Goal: Task Accomplishment & Management: Complete application form

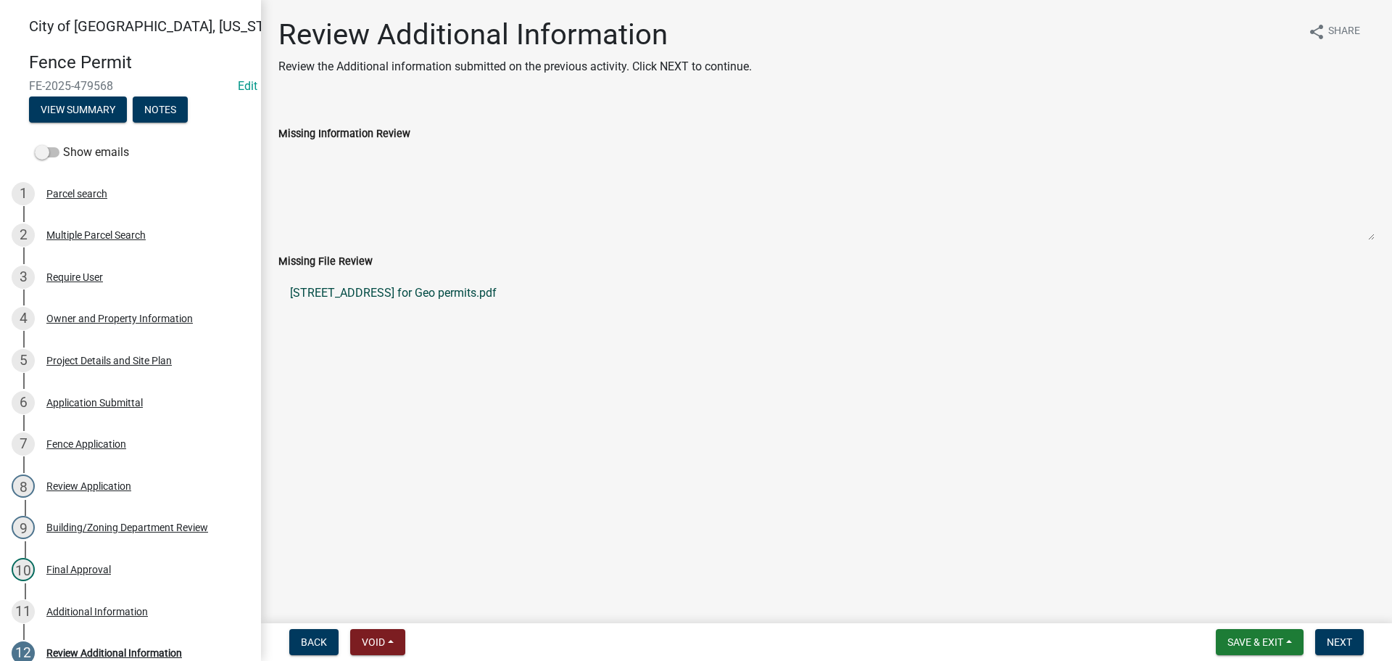
click at [341, 289] on link "827 S Broadway for Geo permits.pdf" at bounding box center [826, 293] width 1097 height 35
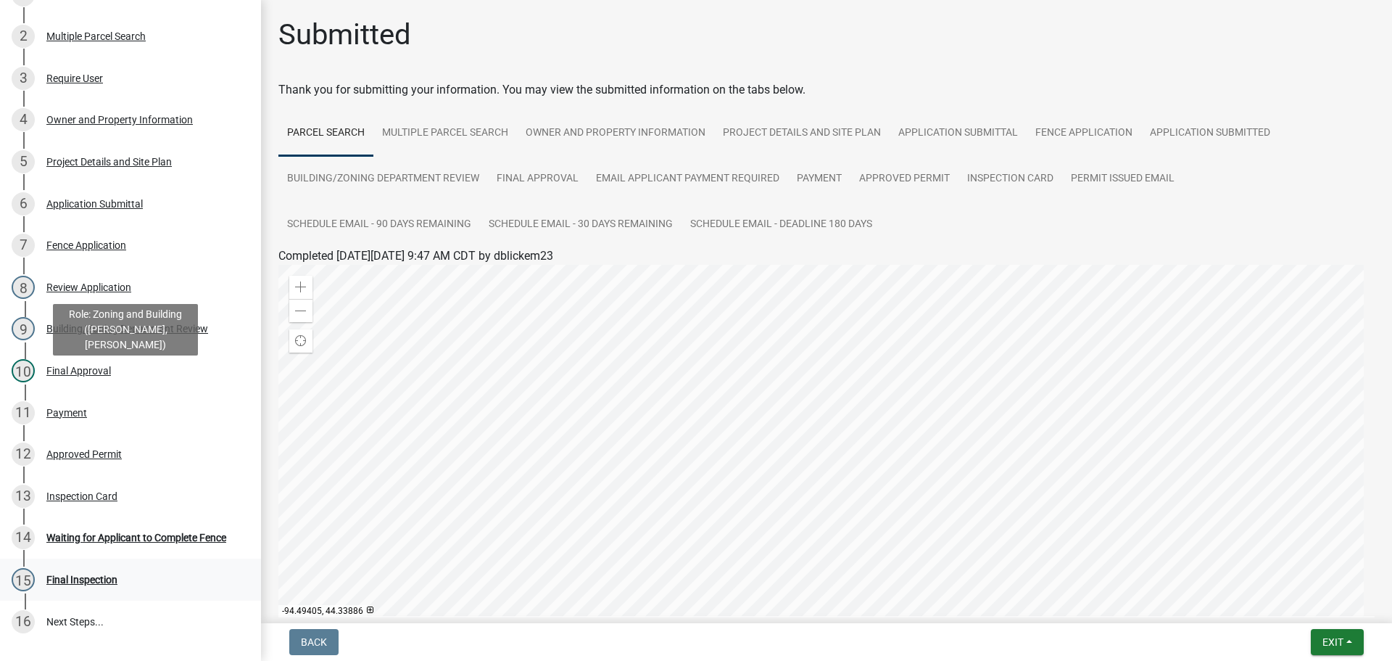
scroll to position [218, 0]
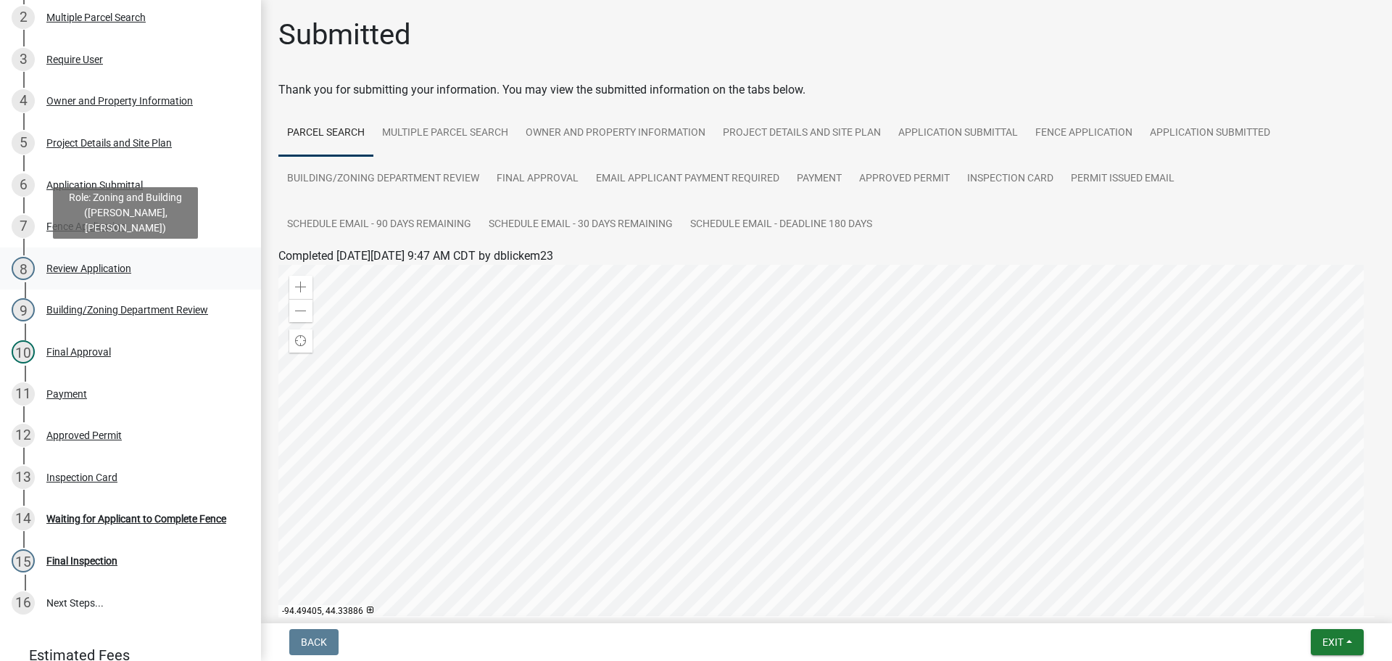
click at [109, 267] on div "Review Application" at bounding box center [88, 268] width 85 height 10
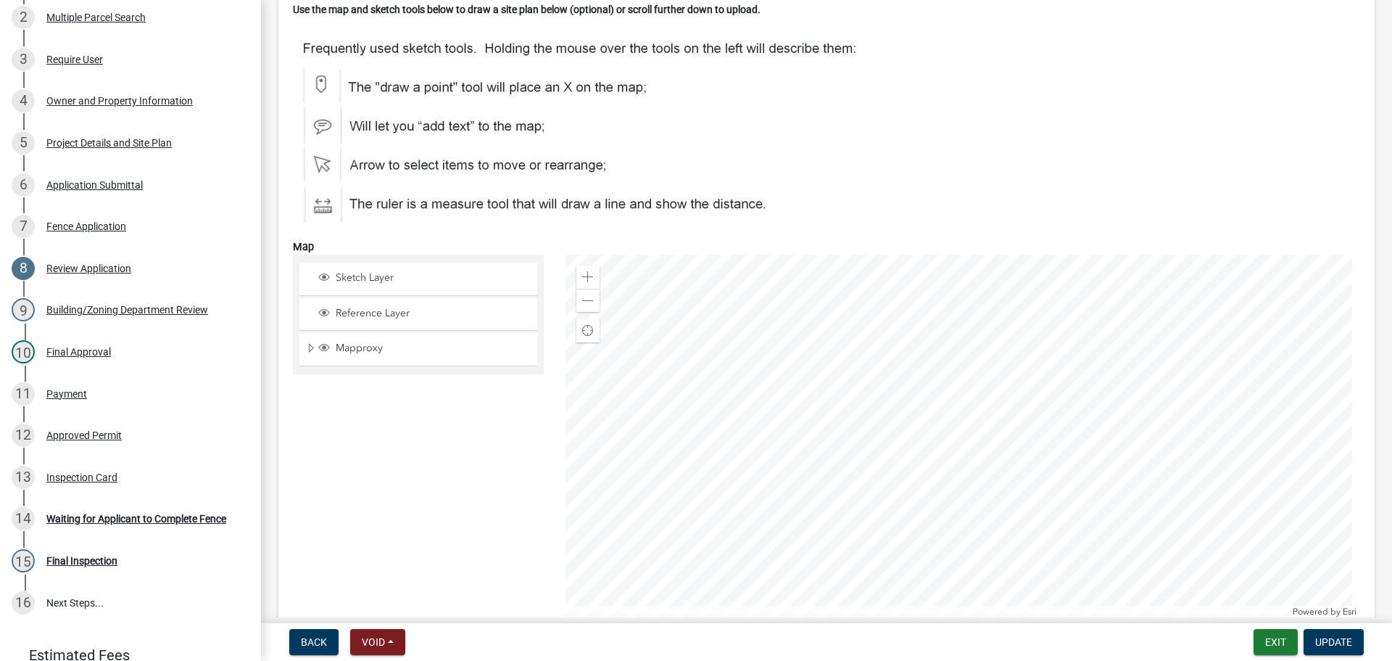
scroll to position [3409, 0]
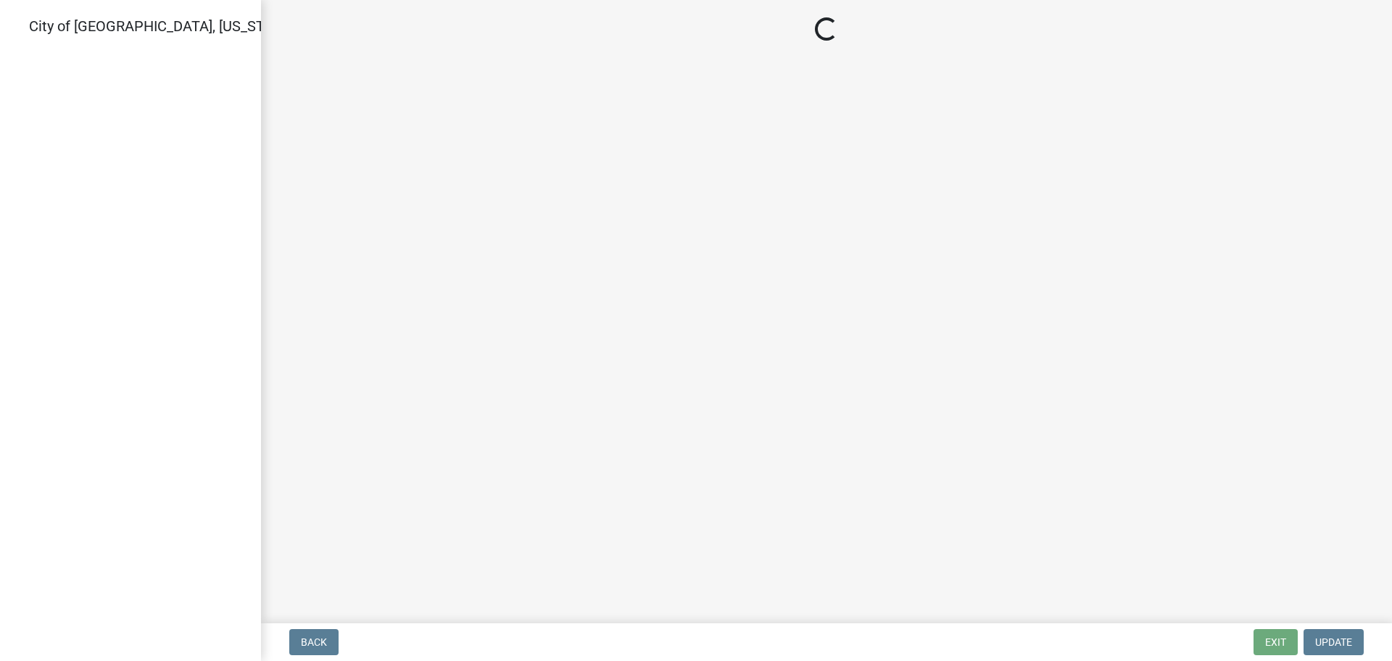
select select "805d55ac-e238-4e04-8f8e-acc067f36c3e"
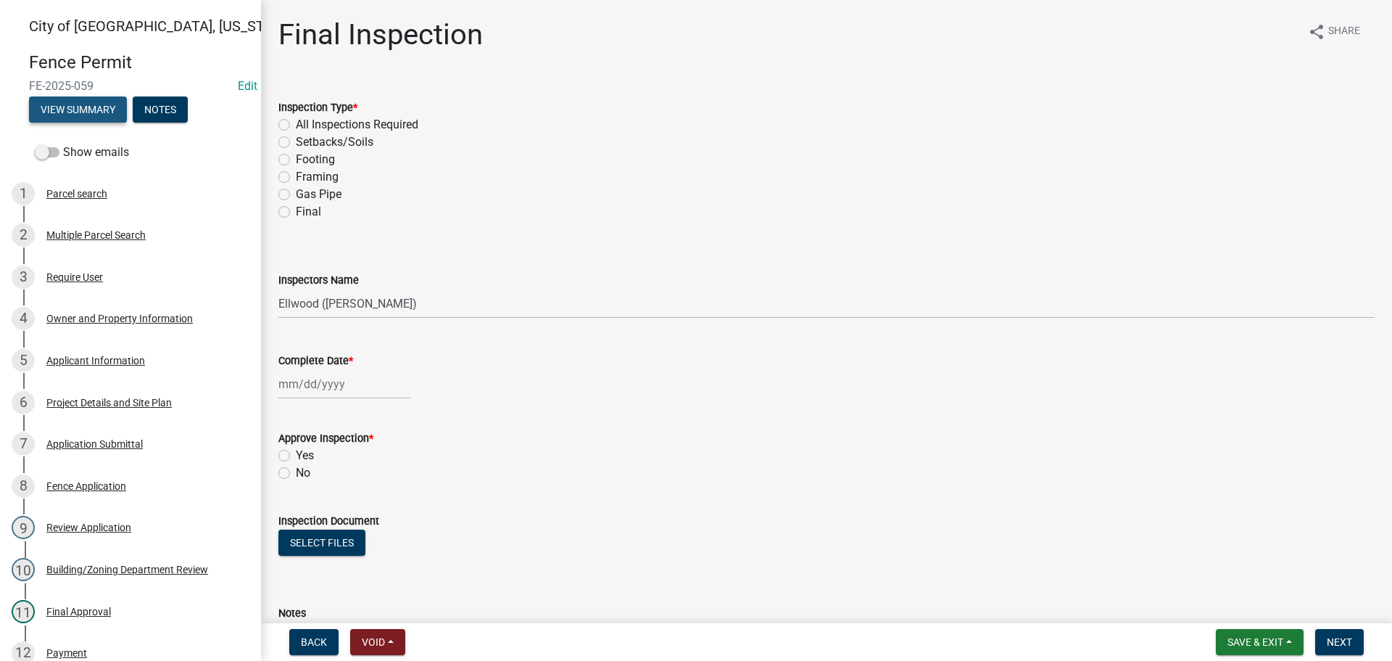
click at [58, 118] on button "View Summary" at bounding box center [78, 109] width 98 height 26
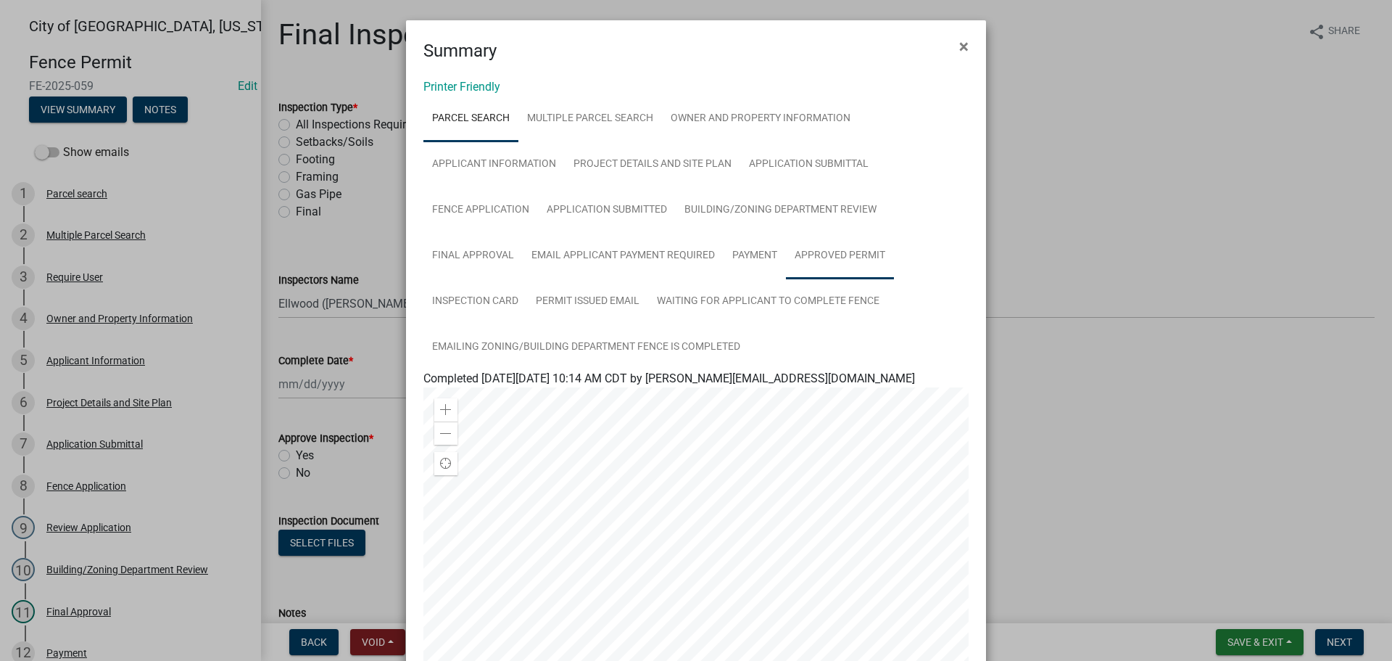
click at [807, 260] on link "Approved Permit" at bounding box center [840, 256] width 108 height 46
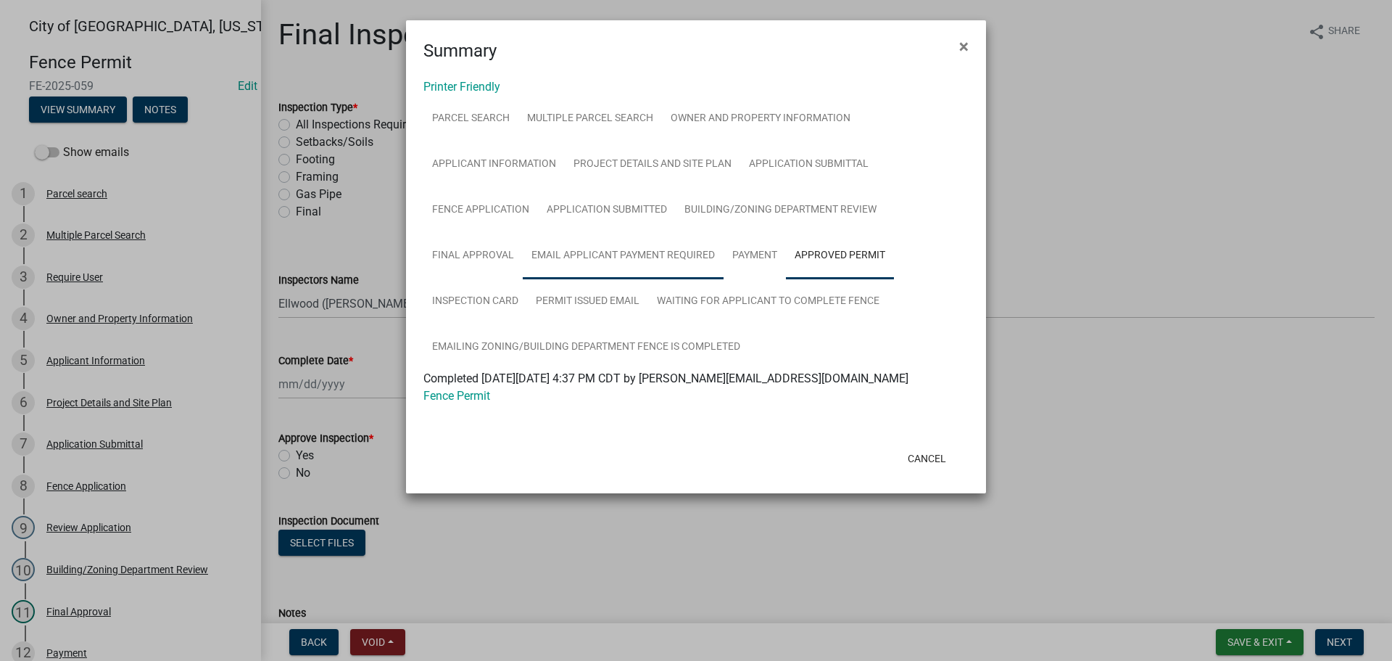
click at [628, 257] on link "Email Applicant Payment Required" at bounding box center [623, 256] width 201 height 46
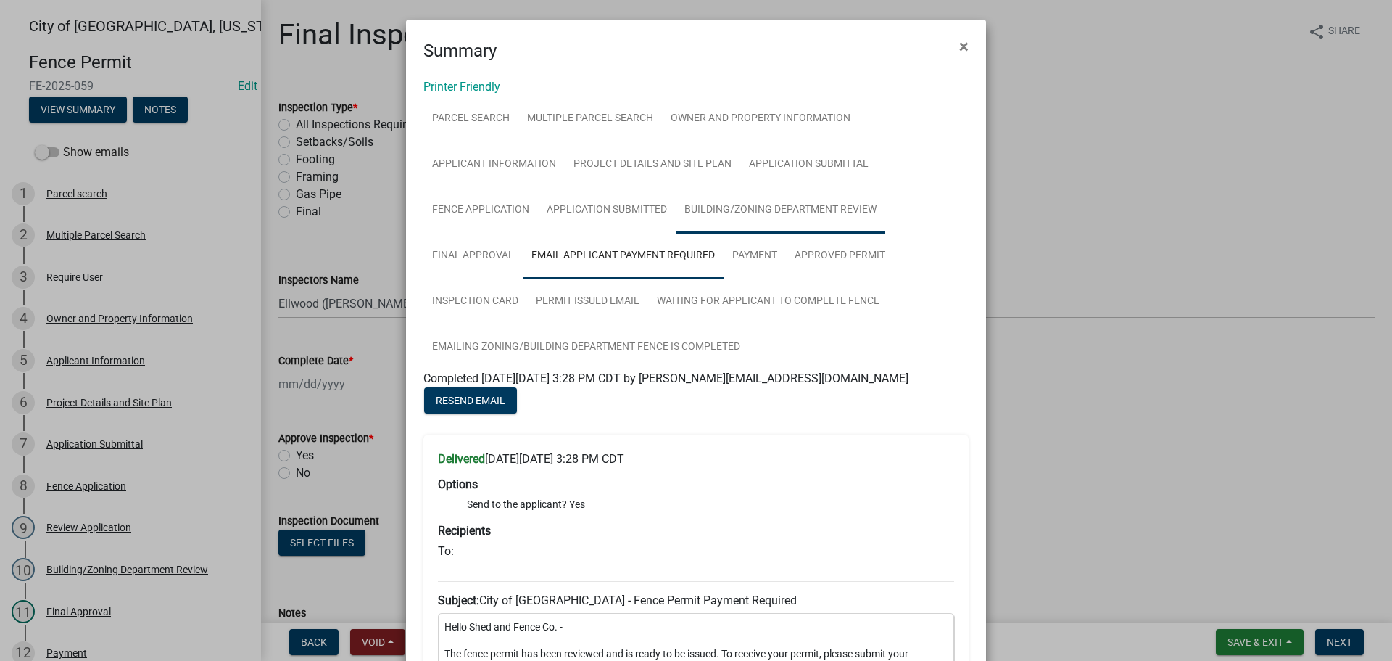
click at [754, 214] on link "Building/Zoning Department Review" at bounding box center [781, 210] width 210 height 46
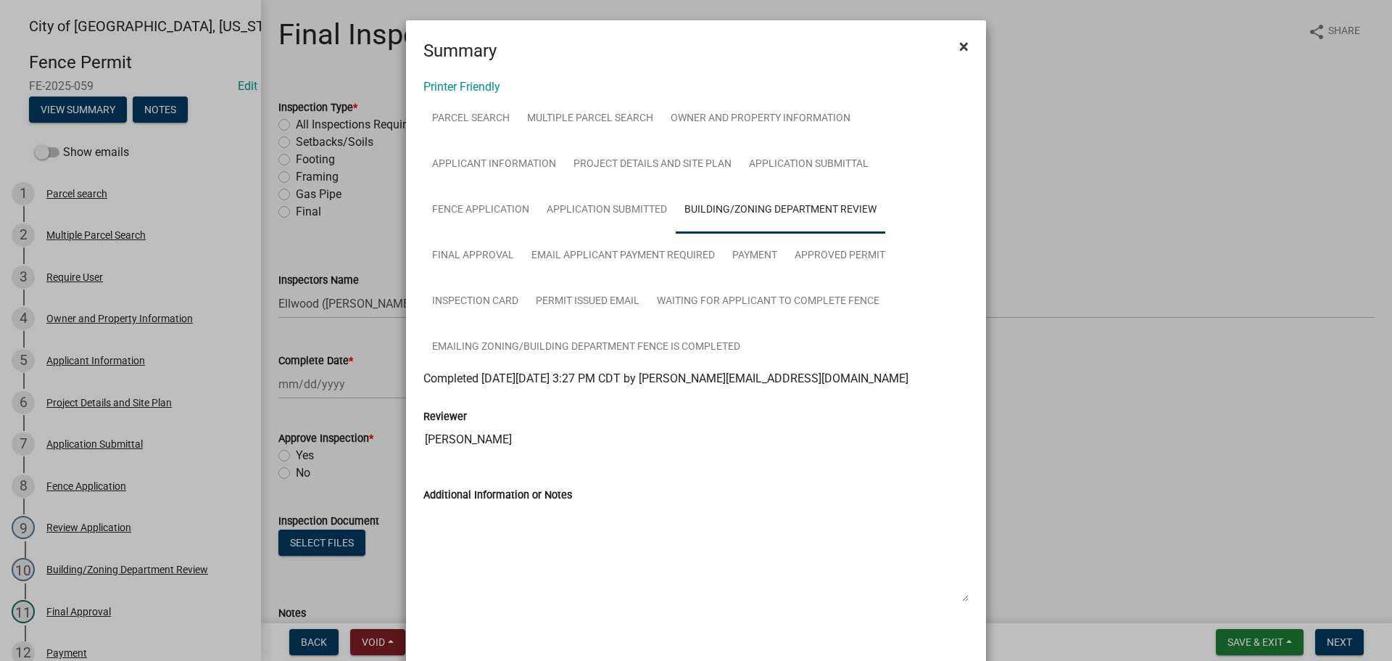
click at [959, 45] on span "×" at bounding box center [963, 46] width 9 height 20
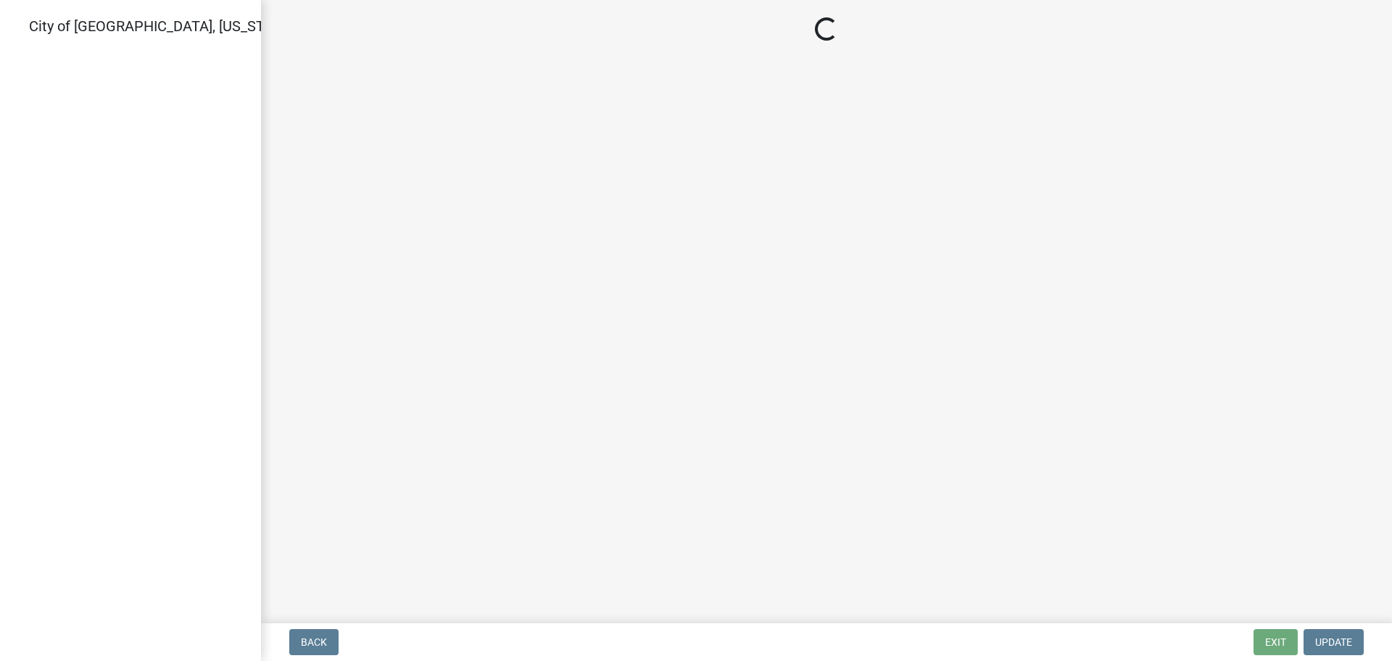
select select "805d55ac-e238-4e04-8f8e-acc067f36c3e"
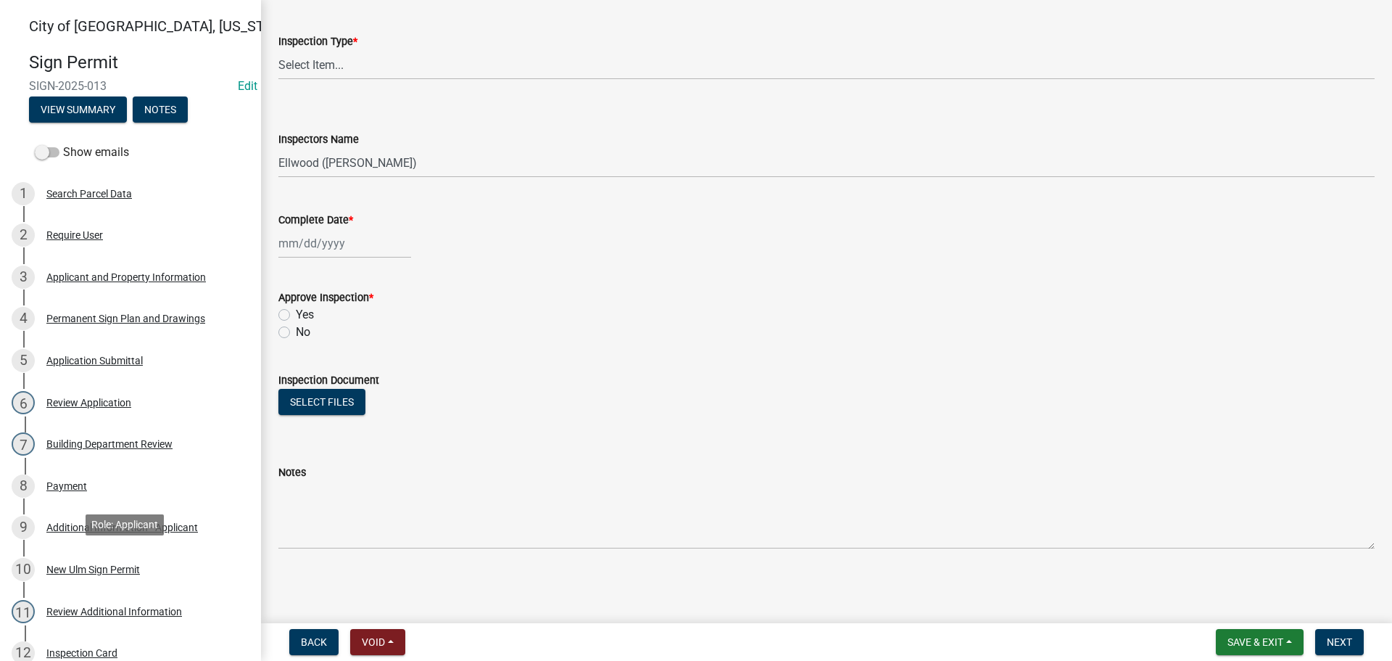
scroll to position [231, 0]
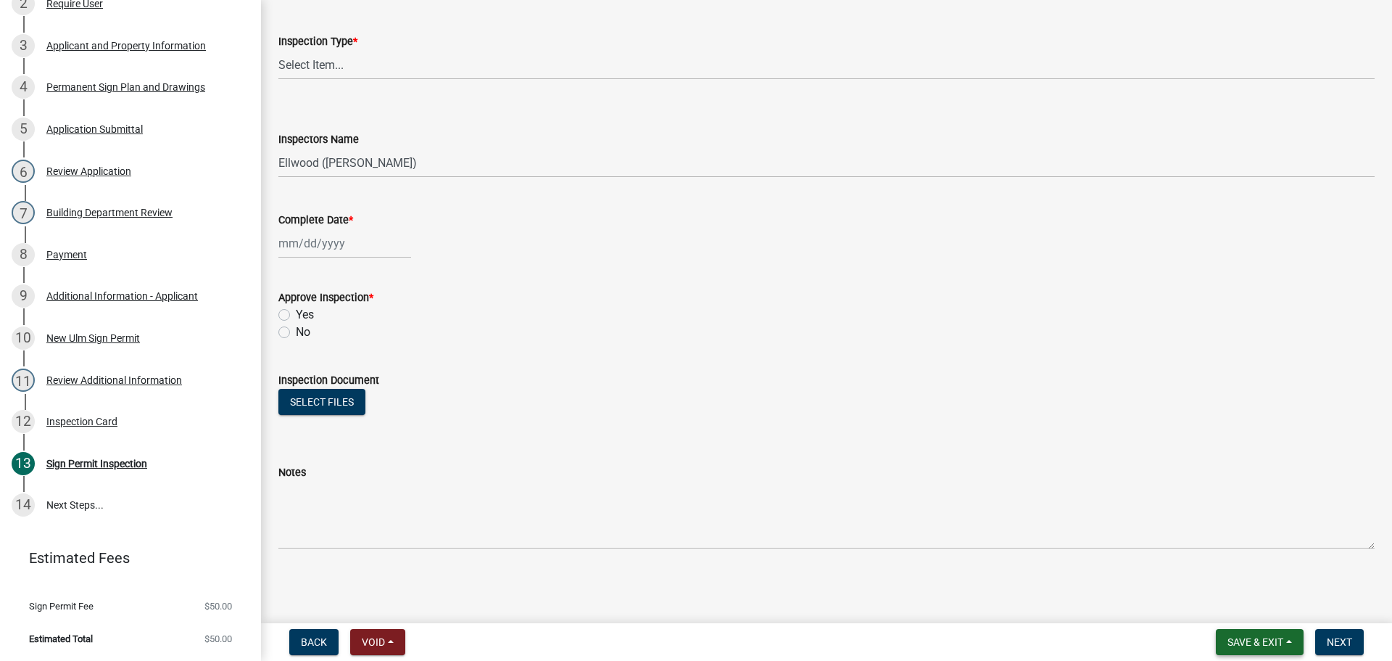
click at [1233, 648] on span "Save & Exit" at bounding box center [1256, 642] width 56 height 12
click at [1236, 620] on button "Save & Exit" at bounding box center [1246, 604] width 116 height 35
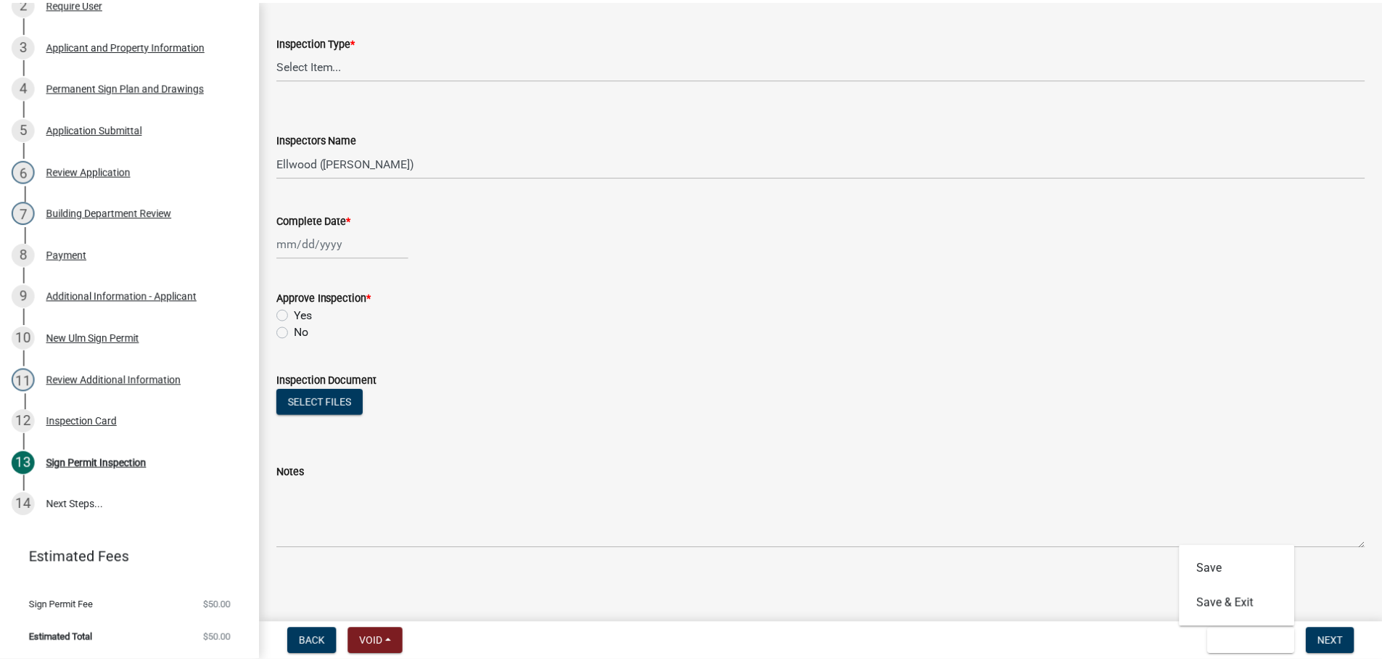
scroll to position [0, 0]
